Goal: Information Seeking & Learning: Learn about a topic

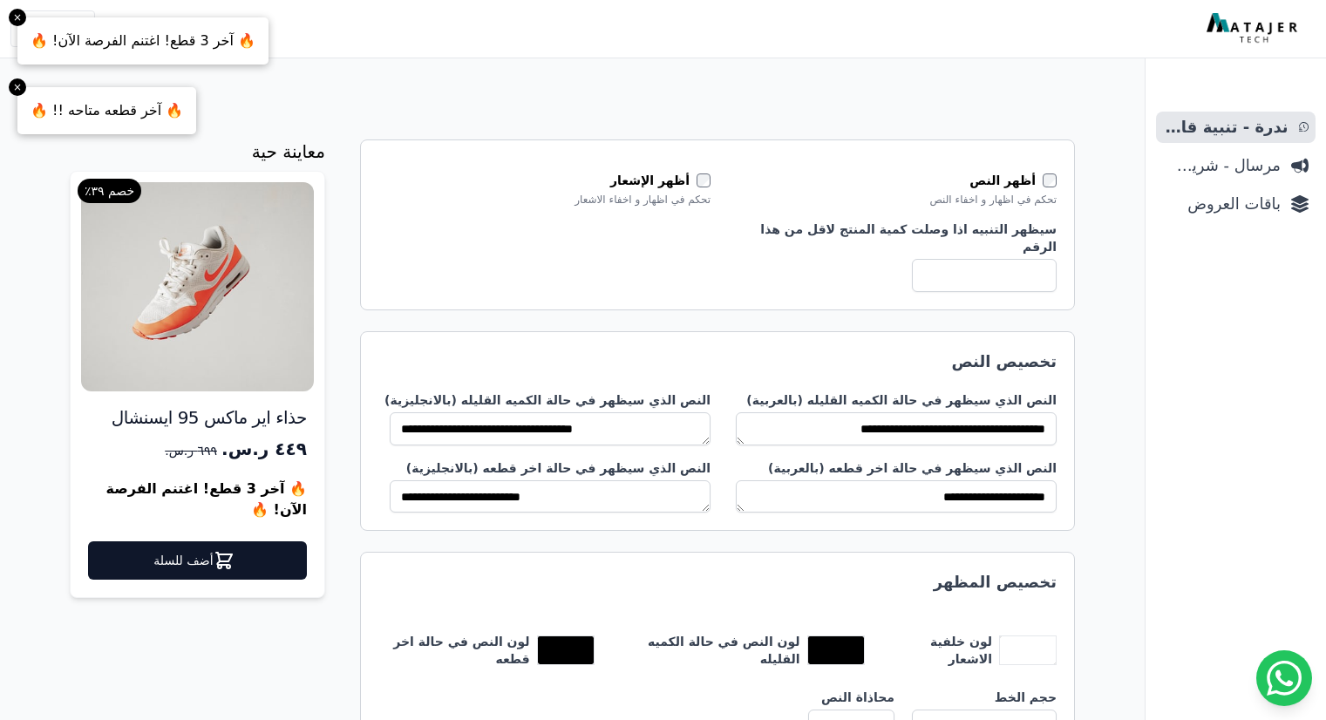
click at [1023, 262] on input "*" at bounding box center [984, 275] width 145 height 33
click at [1231, 161] on span "مرسال - شريط دعاية" at bounding box center [1222, 165] width 118 height 24
click at [1228, 212] on span "باقات العروض" at bounding box center [1222, 204] width 118 height 24
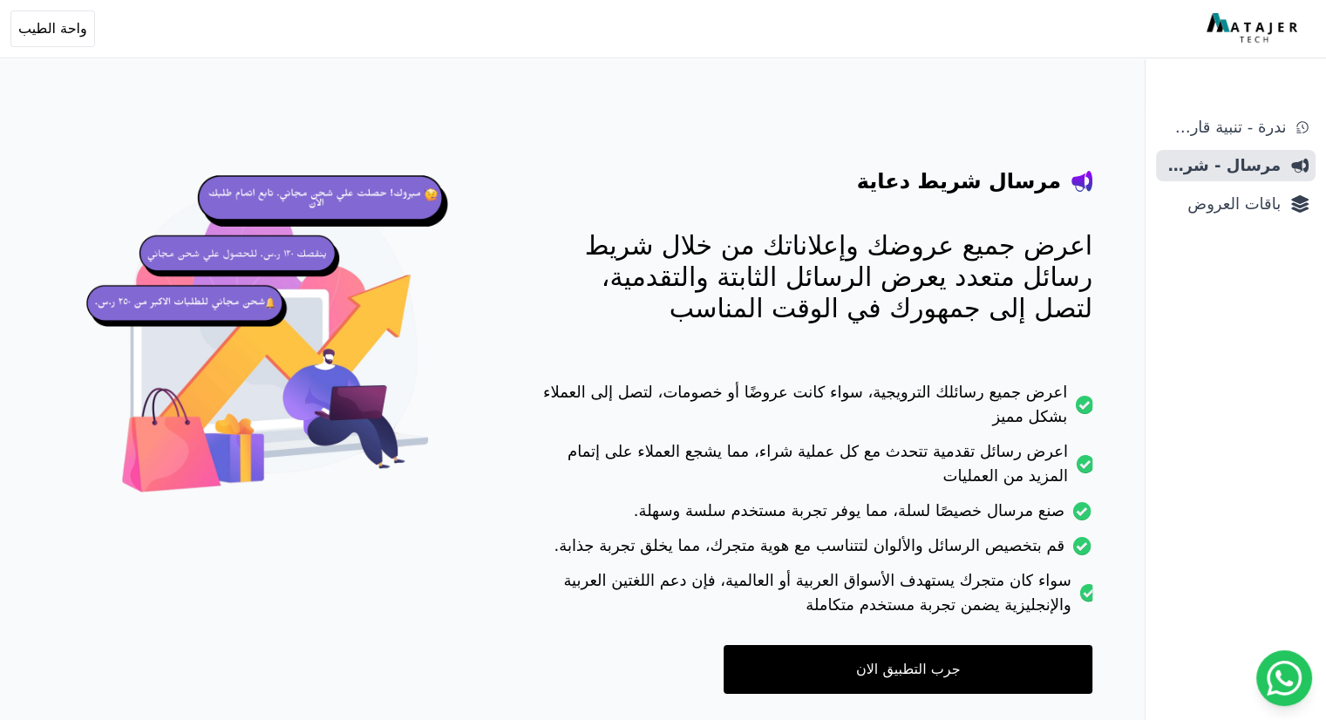
scroll to position [87, 0]
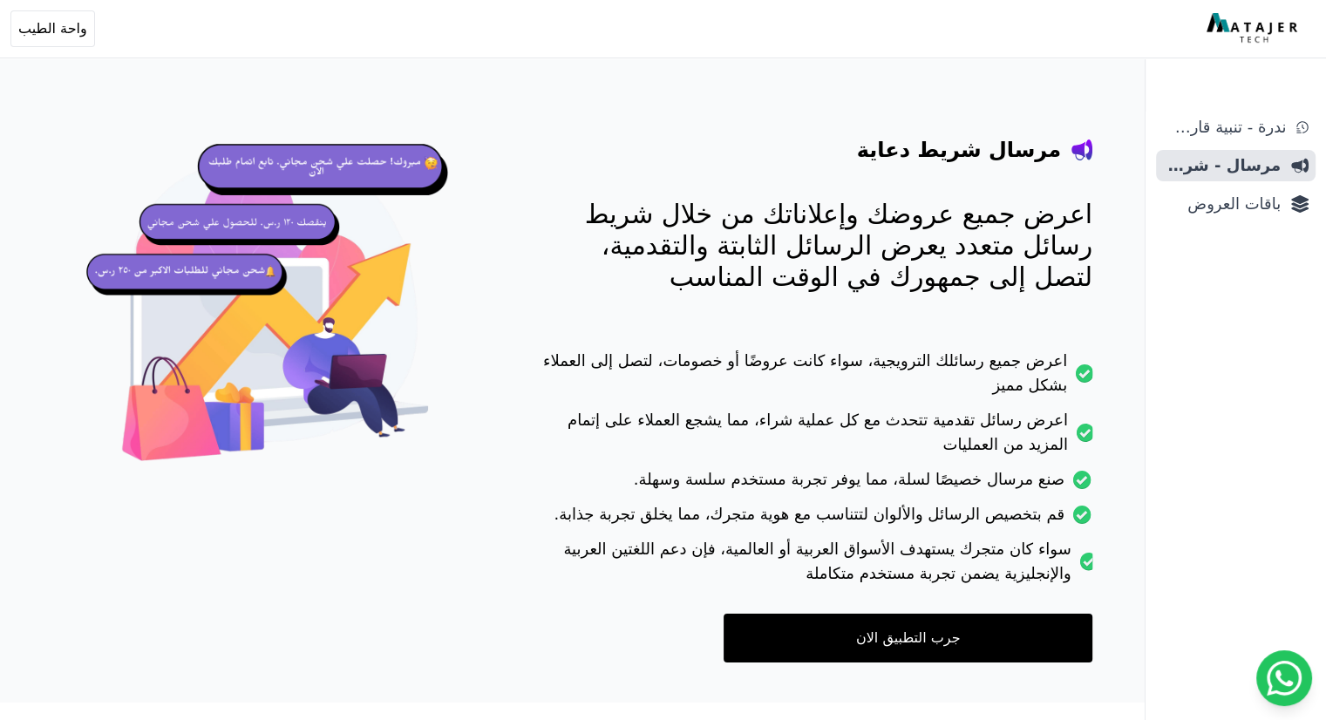
click at [897, 642] on link "جرب التطبيق الان" at bounding box center [907, 638] width 369 height 49
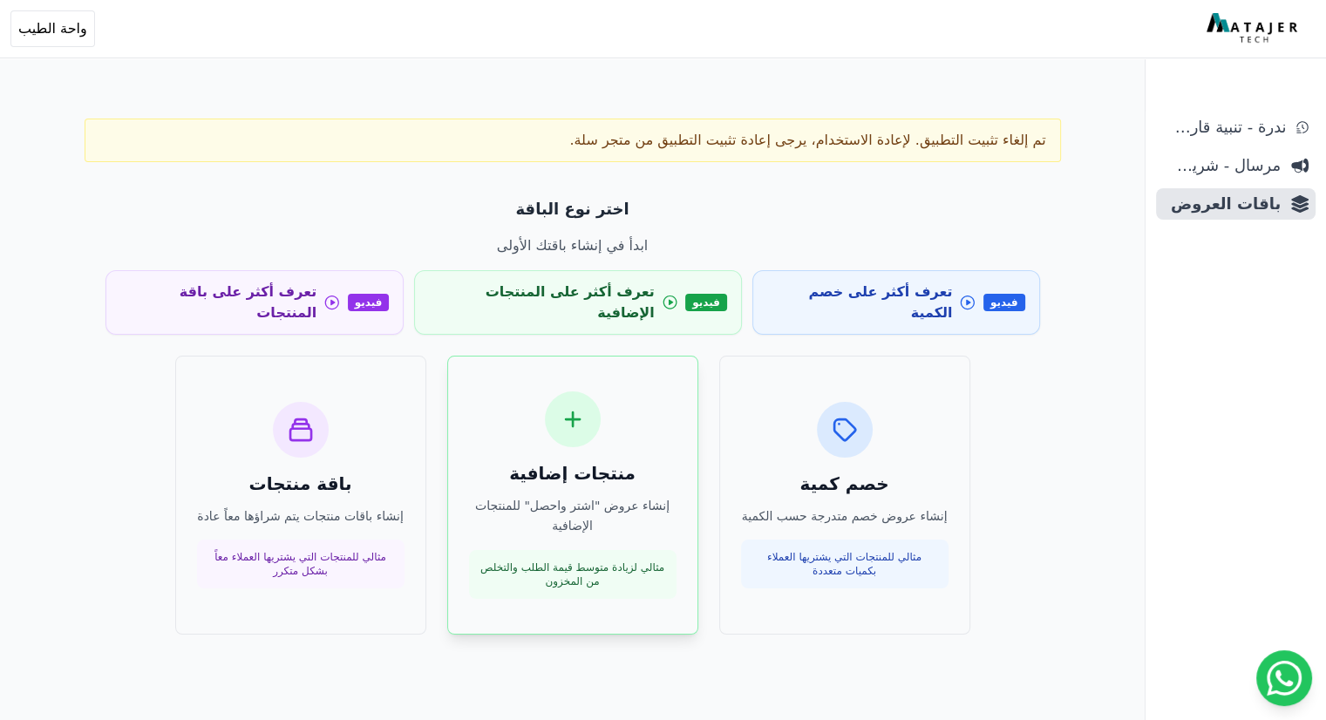
click at [662, 574] on div "مثالي لزيادة متوسط قيمة الطلب والتخلص من المخزون" at bounding box center [572, 574] width 207 height 49
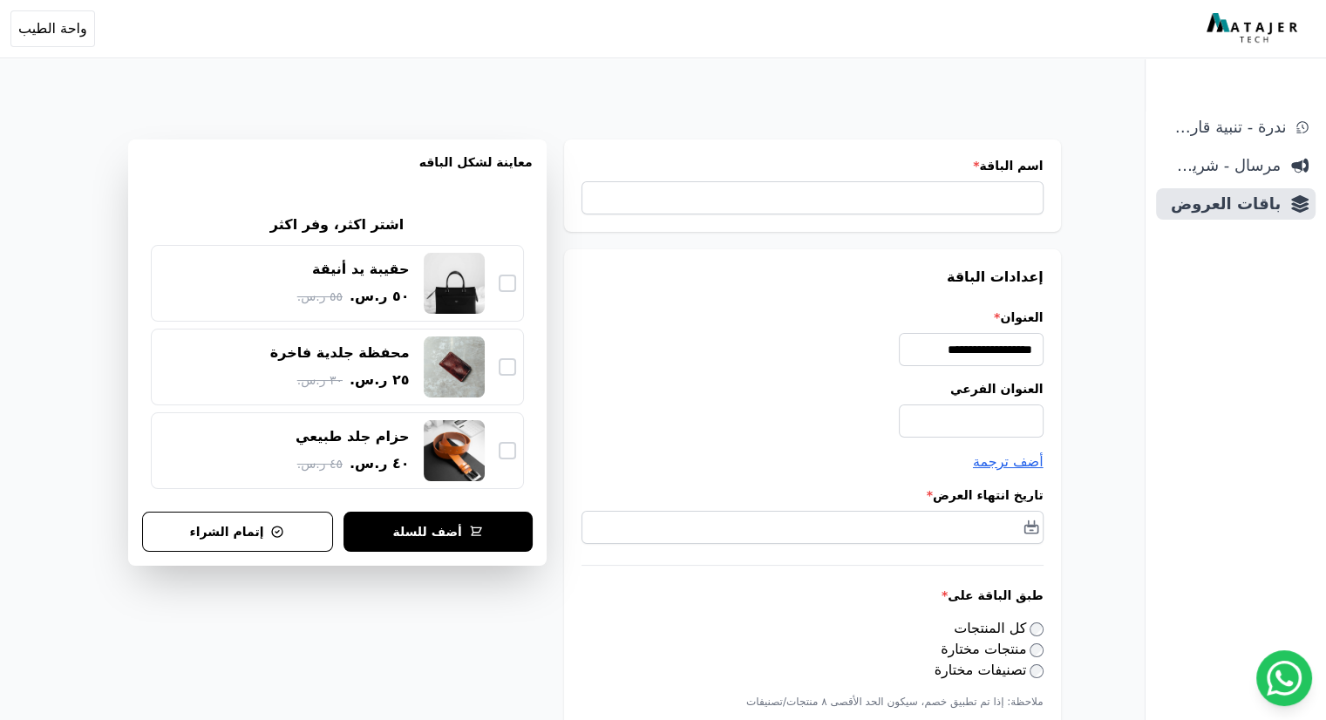
click at [932, 215] on div "اسم الباقة *" at bounding box center [812, 185] width 497 height 92
click at [919, 355] on input "**********" at bounding box center [970, 349] width 145 height 33
click at [826, 390] on label "العنوان الفرعي" at bounding box center [812, 388] width 462 height 17
click at [898, 404] on input "العنوان الفرعي" at bounding box center [970, 420] width 145 height 33
click at [1263, 127] on span "ندرة - تنبية قارب علي النفاذ" at bounding box center [1224, 127] width 123 height 24
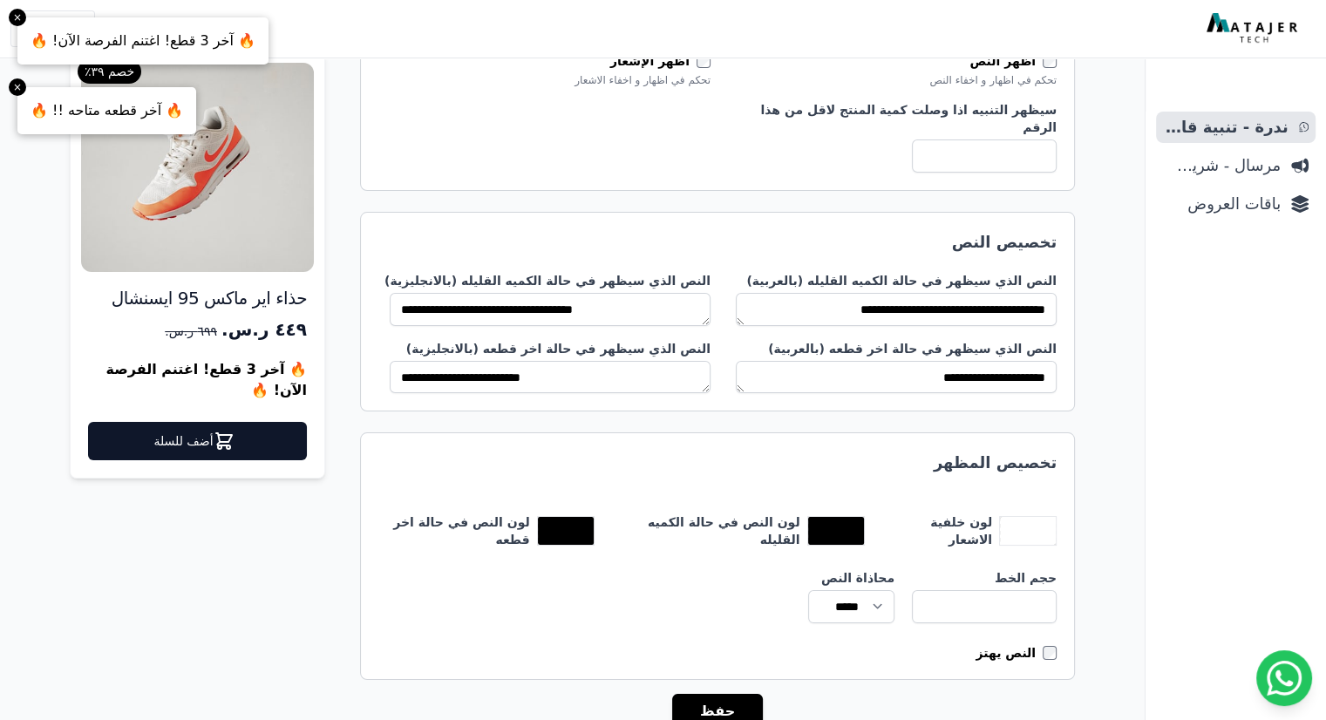
scroll to position [209, 0]
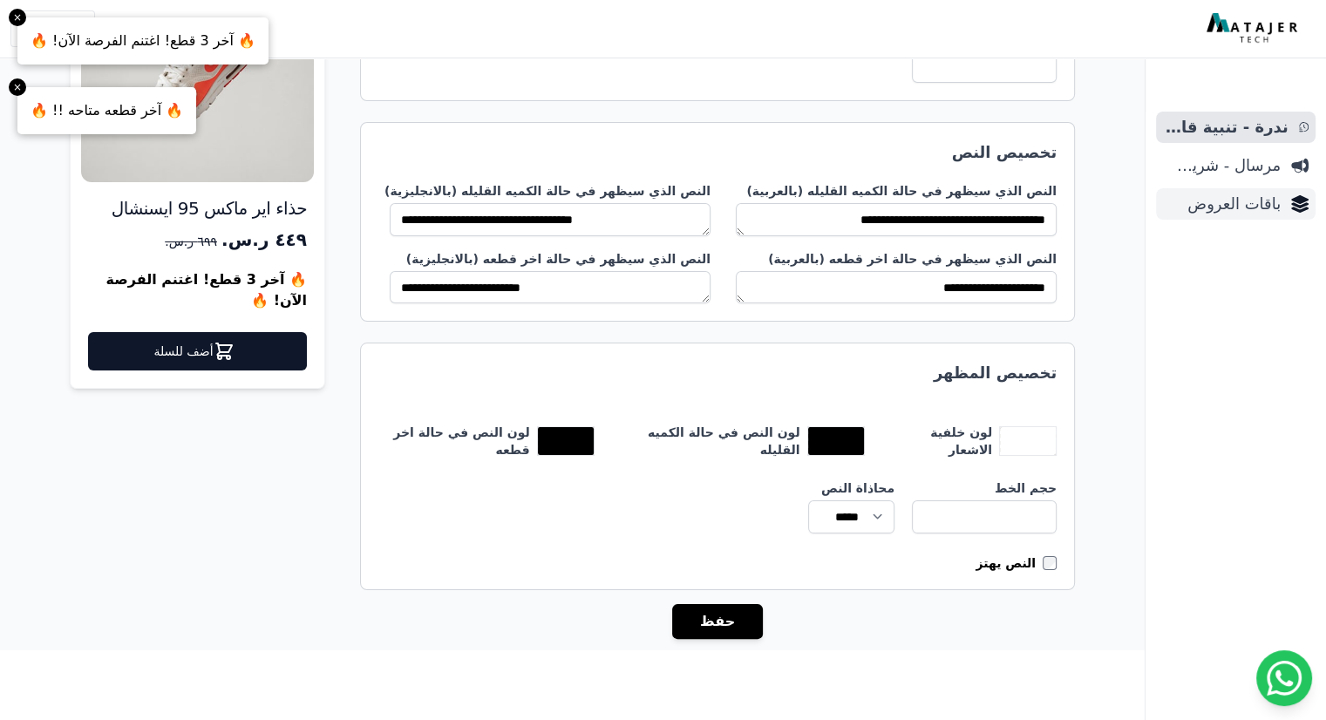
click at [1244, 210] on span "باقات العروض" at bounding box center [1222, 204] width 118 height 24
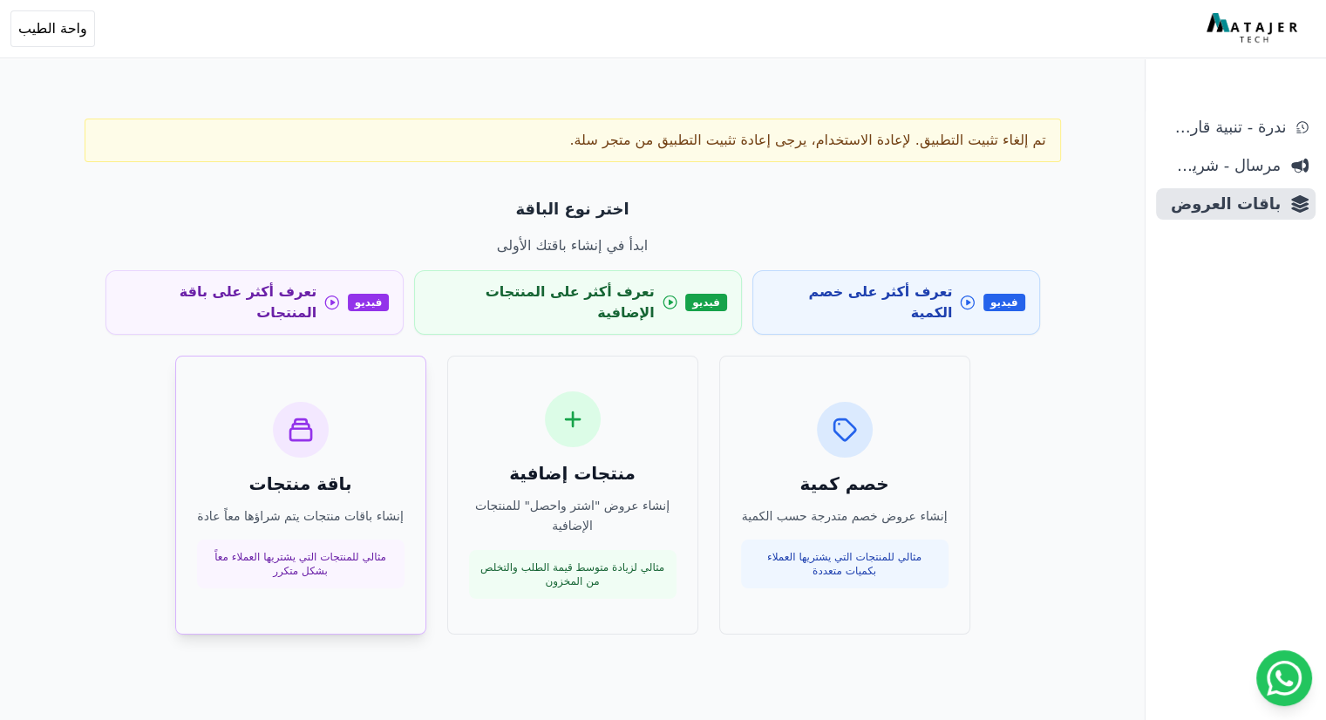
click at [302, 506] on p "إنشاء باقات منتجات يتم شراؤها معاً عادة" at bounding box center [300, 516] width 207 height 20
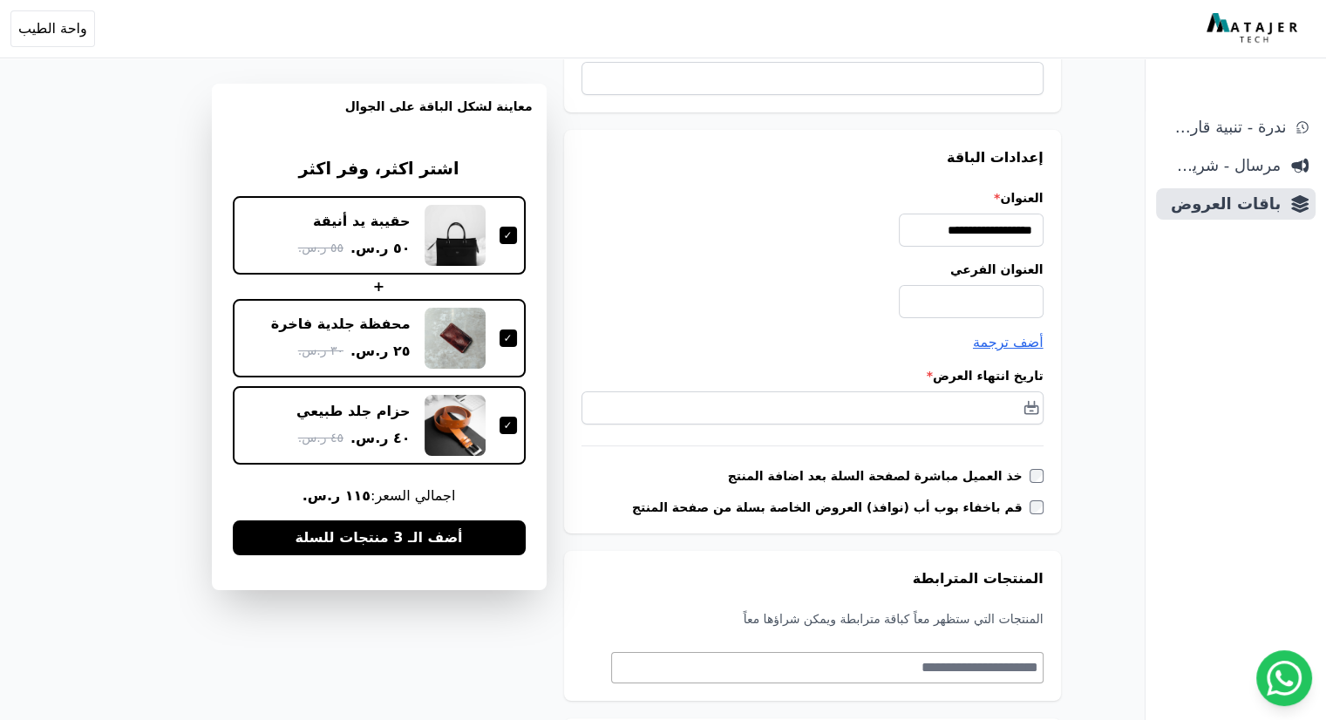
scroll to position [349, 0]
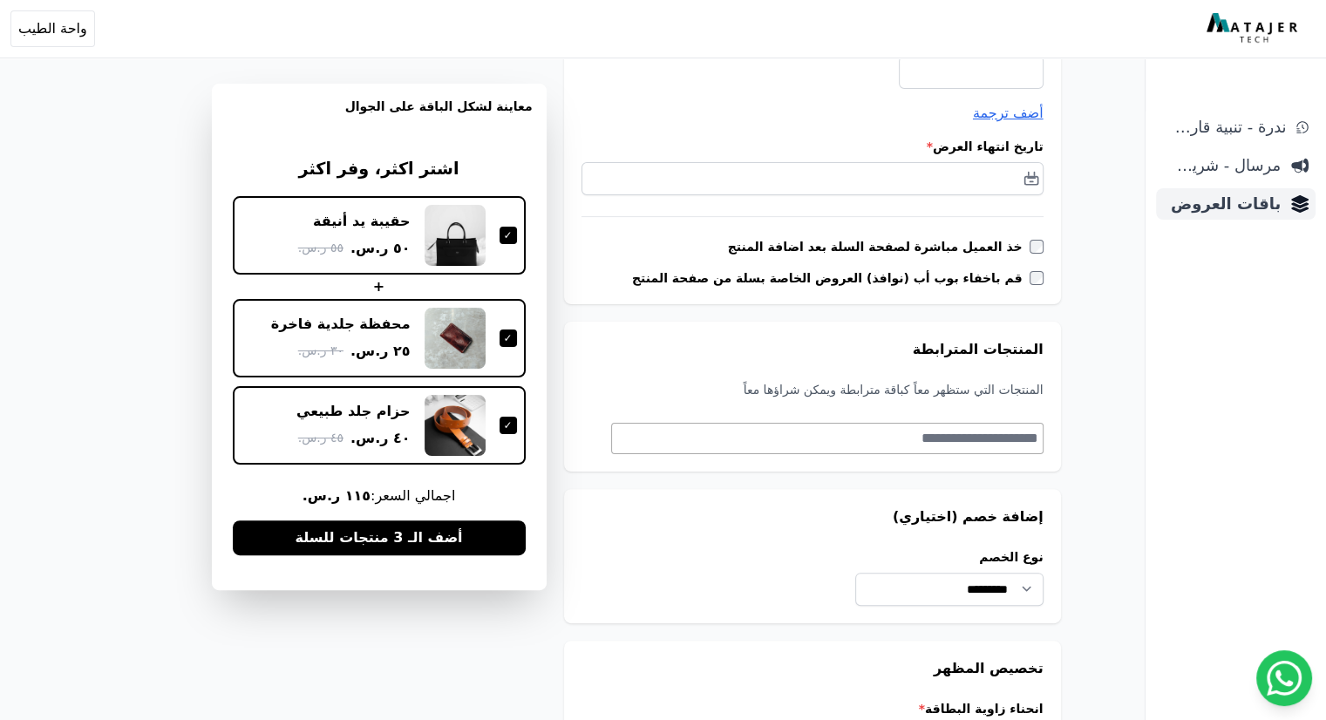
click at [1272, 204] on span "باقات العروض" at bounding box center [1222, 204] width 118 height 24
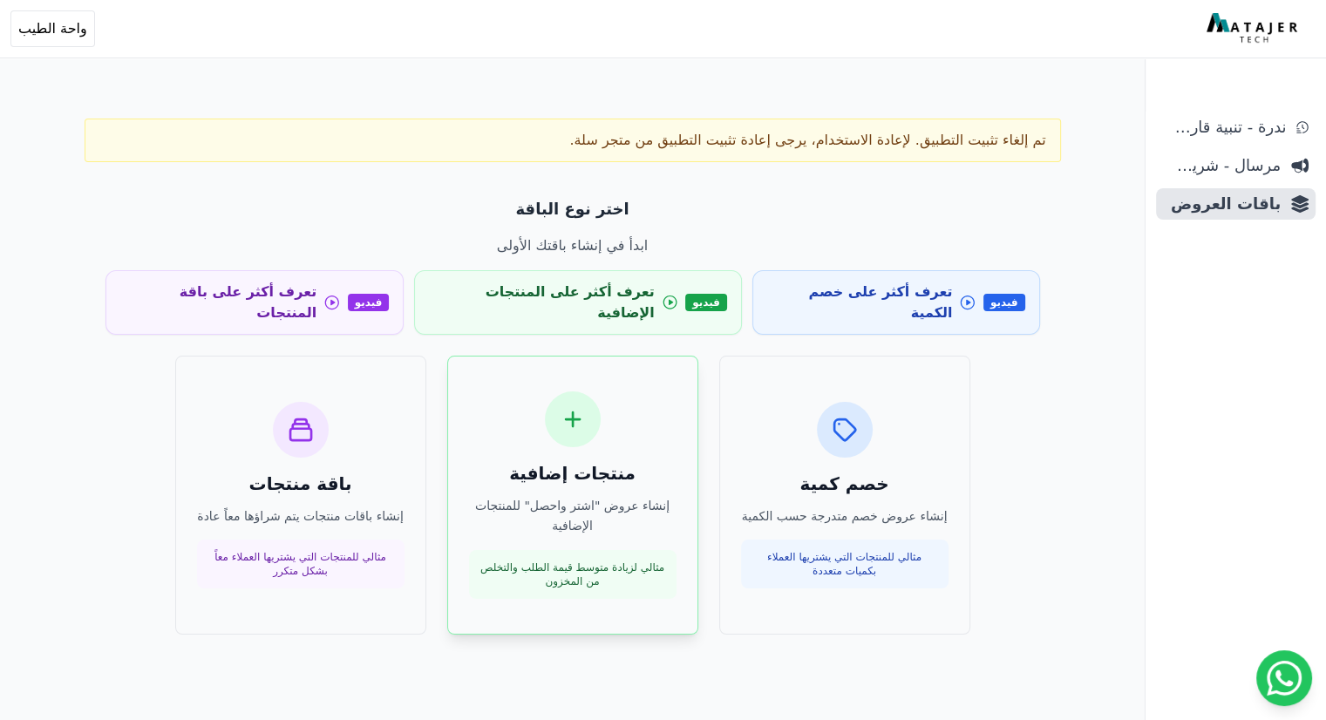
click at [507, 426] on div "منتجات إضافية إنشاء عروض "اشتر واحصل" للمنتجات الإضافية مثالي لزيادة متوسط قيمة…" at bounding box center [572, 494] width 207 height 207
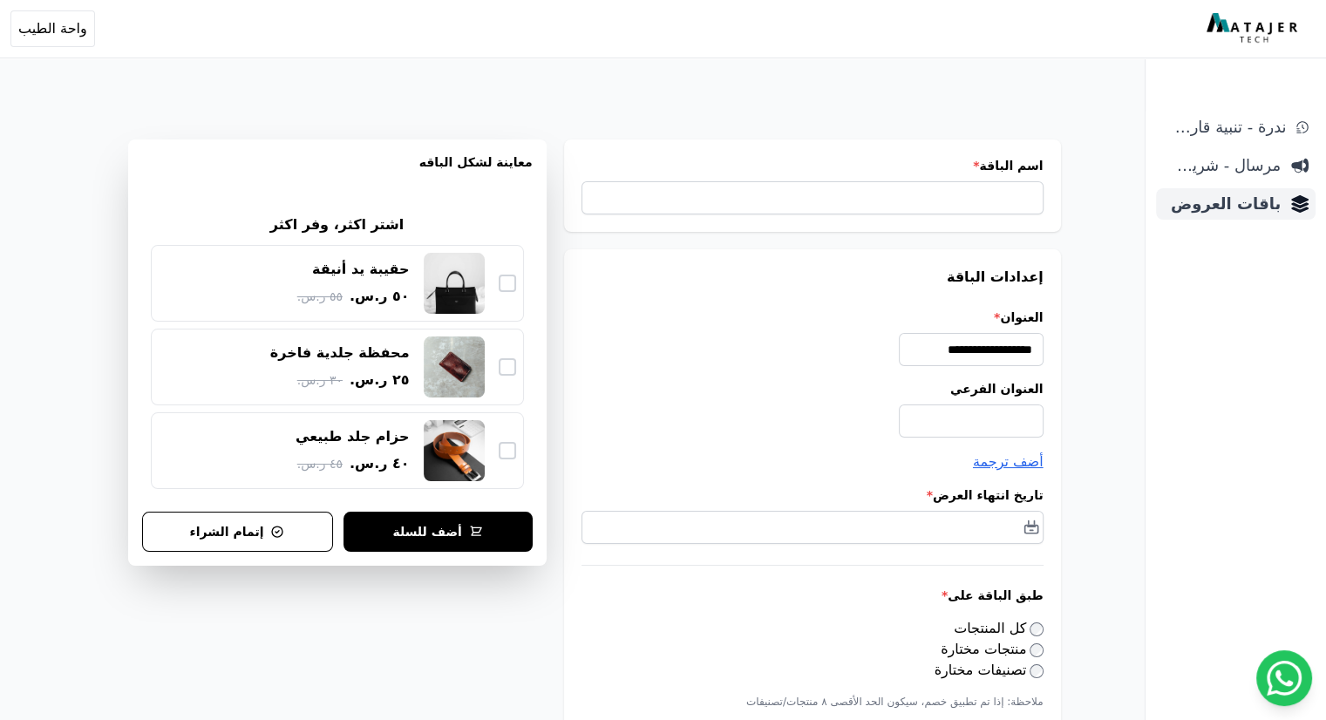
click at [1216, 207] on span "باقات العروض" at bounding box center [1222, 204] width 118 height 24
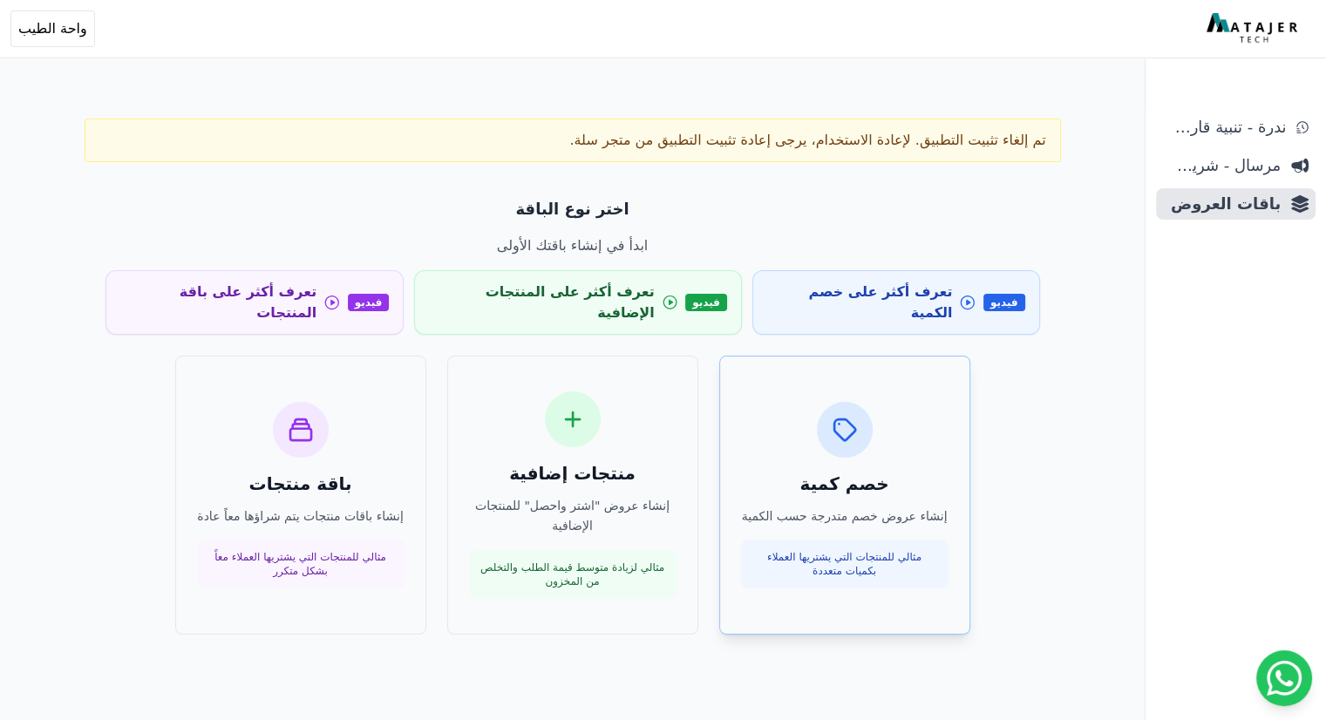
click at [851, 506] on p "إنشاء عروض خصم متدرجة حسب الكمية" at bounding box center [844, 516] width 207 height 20
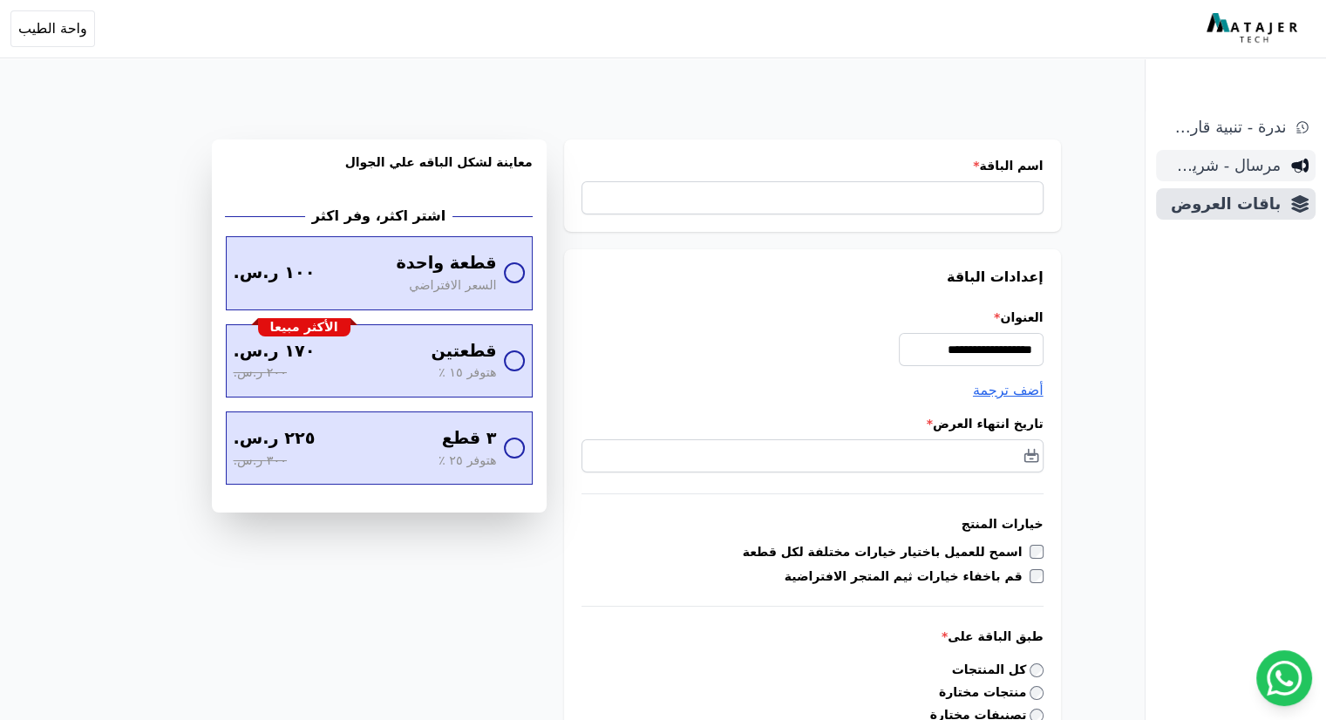
click at [1263, 159] on span "مرسال - شريط دعاية" at bounding box center [1222, 165] width 118 height 24
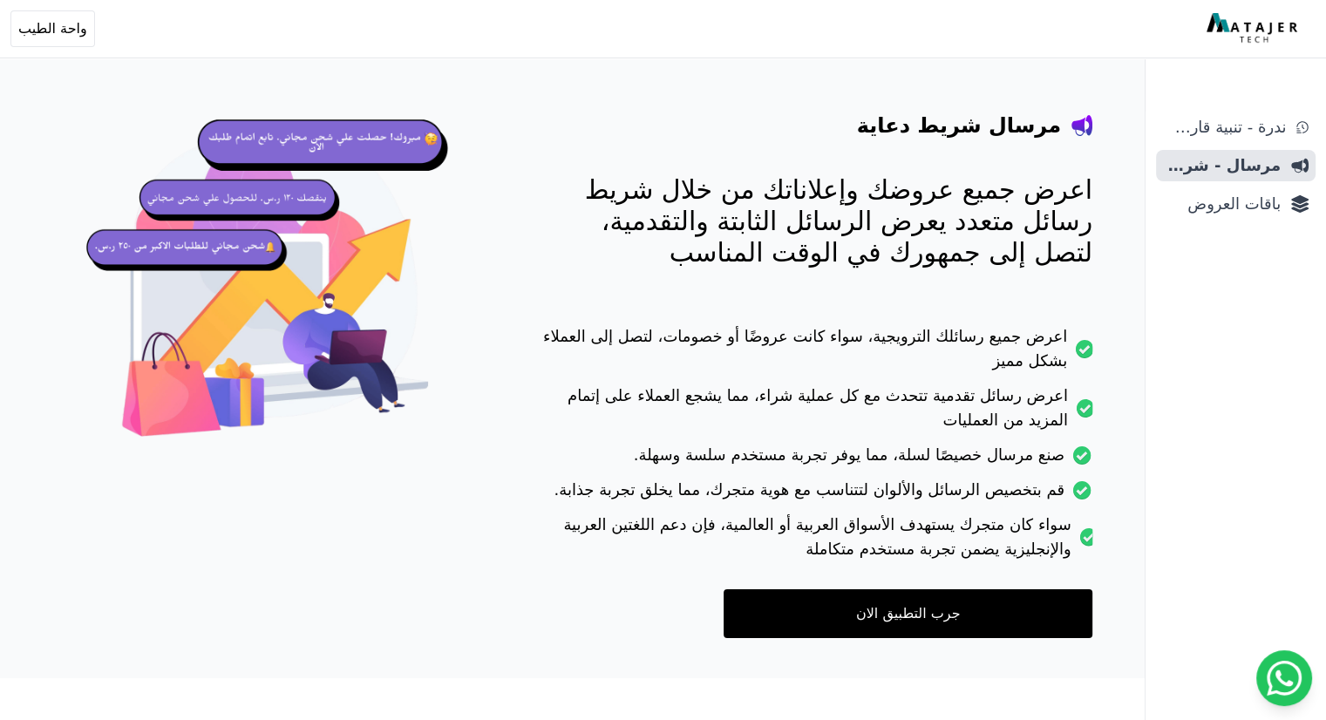
scroll to position [113, 0]
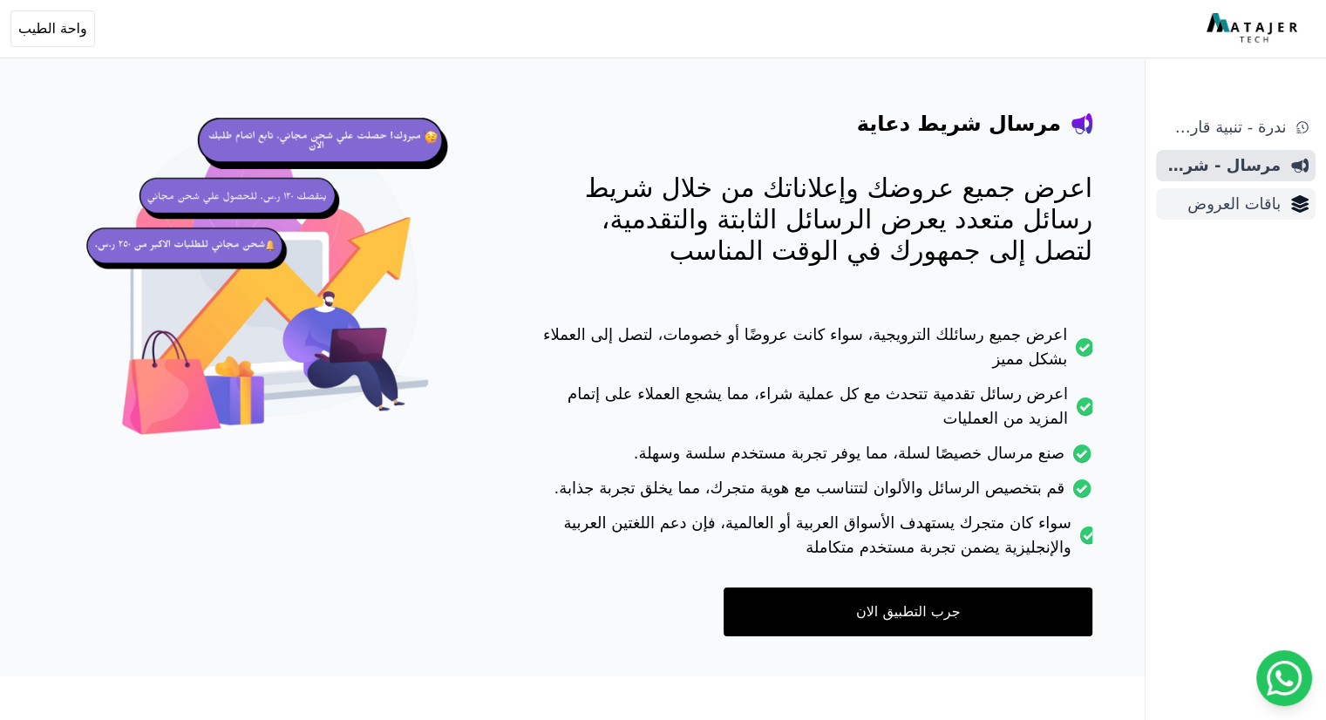
click at [1223, 205] on span "باقات العروض" at bounding box center [1222, 204] width 118 height 24
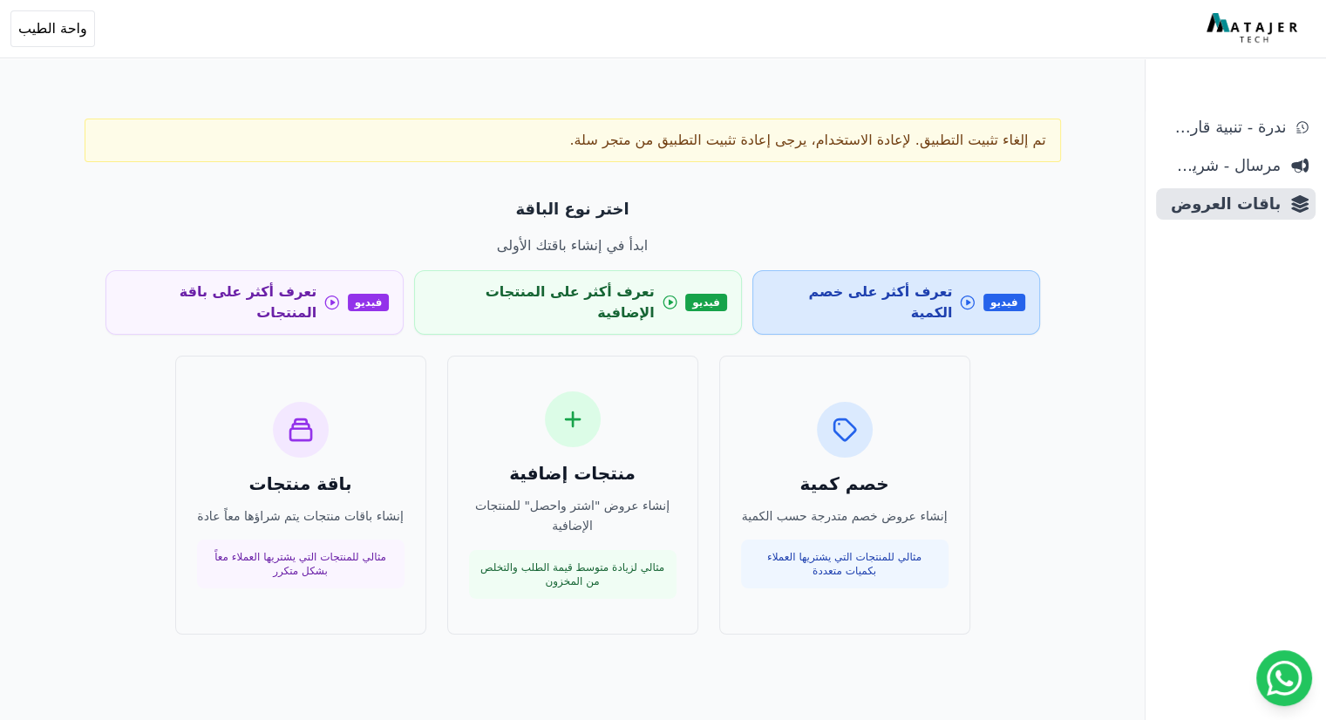
click at [842, 287] on span "تعرف أكثر على خصم الكمية" at bounding box center [859, 302] width 185 height 42
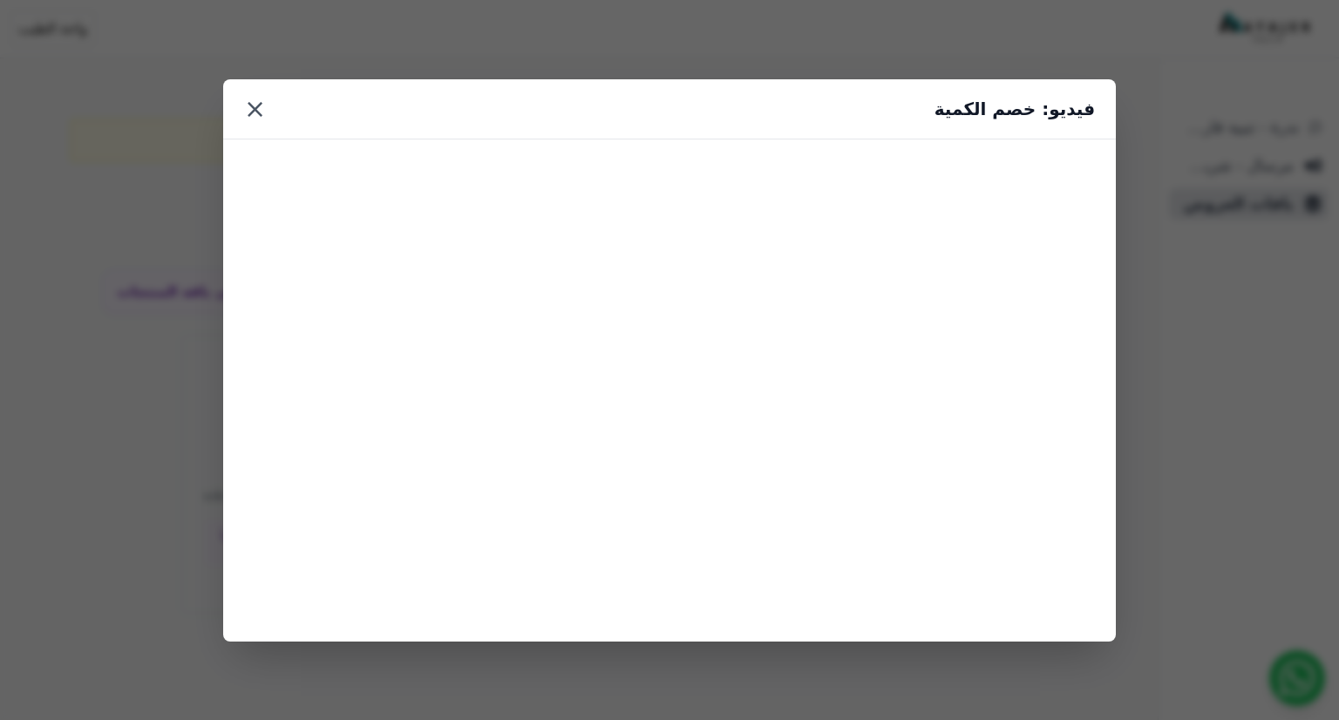
click at [245, 109] on button "×" at bounding box center [255, 108] width 22 height 31
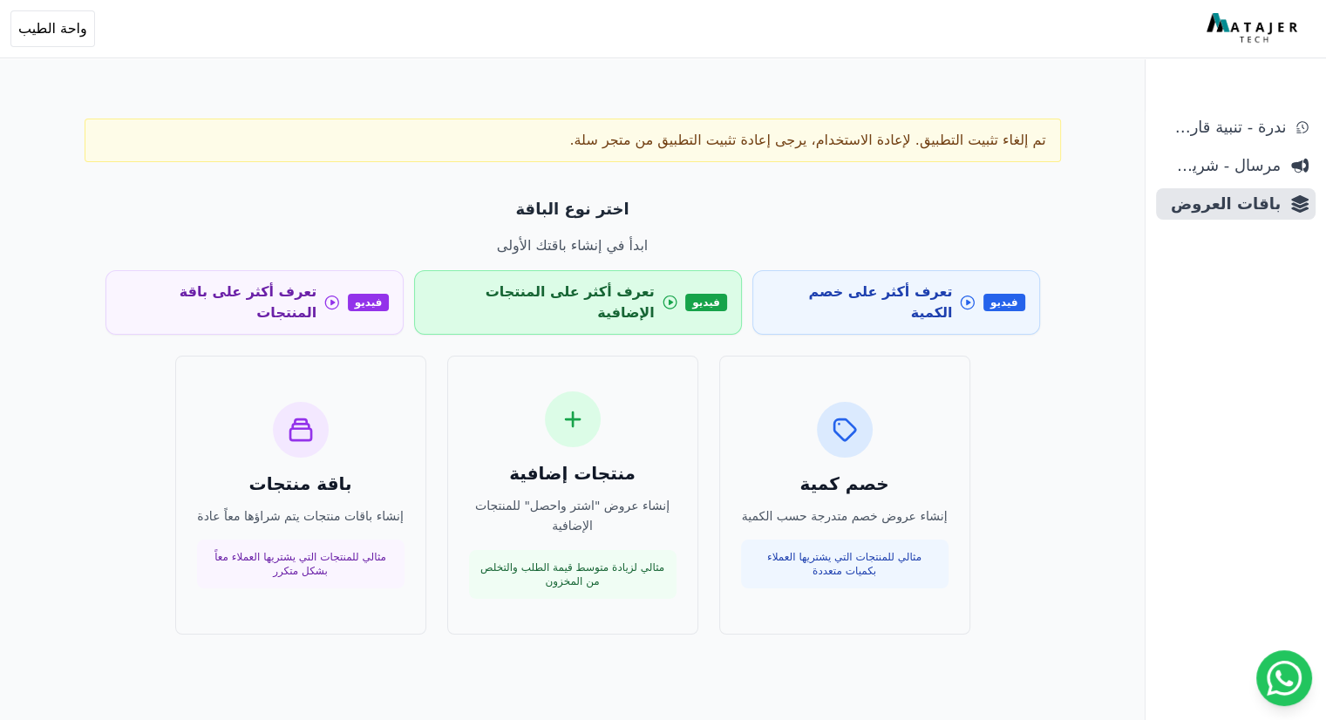
click at [641, 293] on link "فيديو تعرف أكثر على المنتجات الإضافية" at bounding box center [578, 302] width 328 height 64
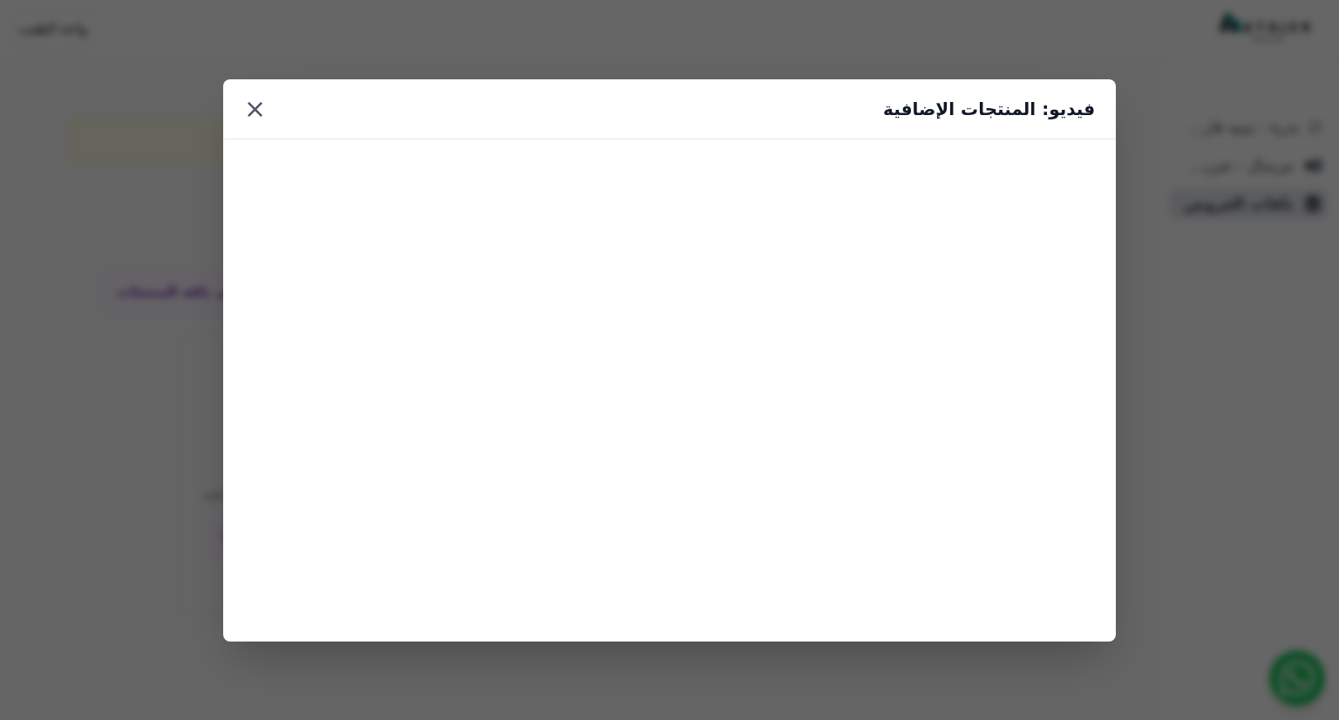
click at [247, 112] on button "×" at bounding box center [255, 108] width 22 height 31
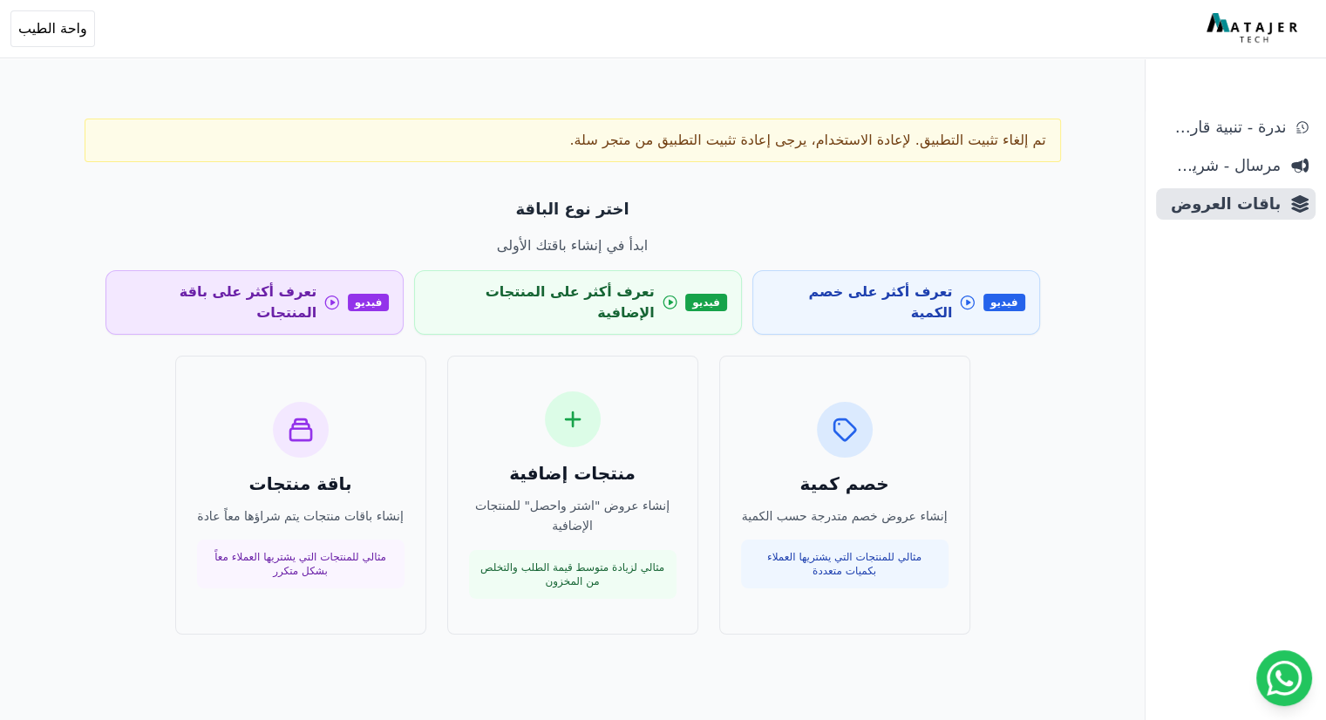
click at [381, 294] on span "فيديو" at bounding box center [369, 302] width 42 height 17
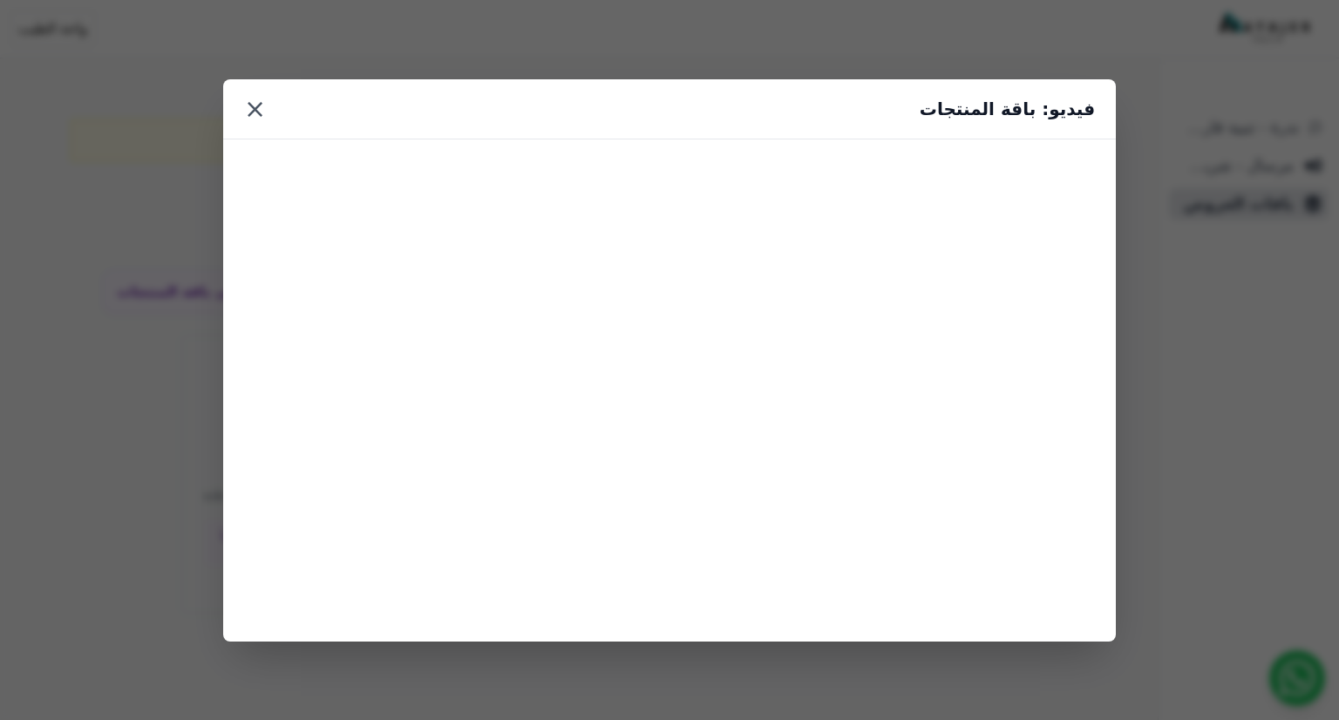
click at [244, 112] on button "×" at bounding box center [255, 108] width 22 height 31
